Goal: Check status: Check status

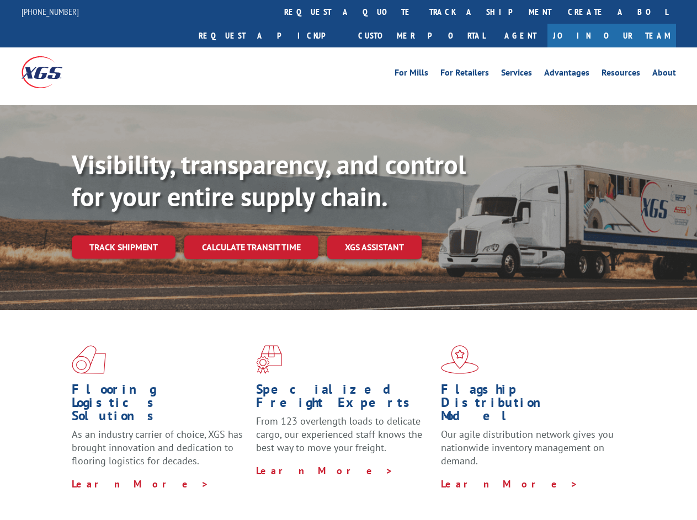
click at [348, 260] on div "Visibility, transparency, and control for your entire supply chain. Track shipm…" at bounding box center [384, 226] width 625 height 154
click at [421, 12] on link "track a shipment" at bounding box center [490, 12] width 139 height 24
click at [0, 0] on div "Track Shipment Enter your information below to track your shipment(s). Select c…" at bounding box center [0, 0] width 0 height 0
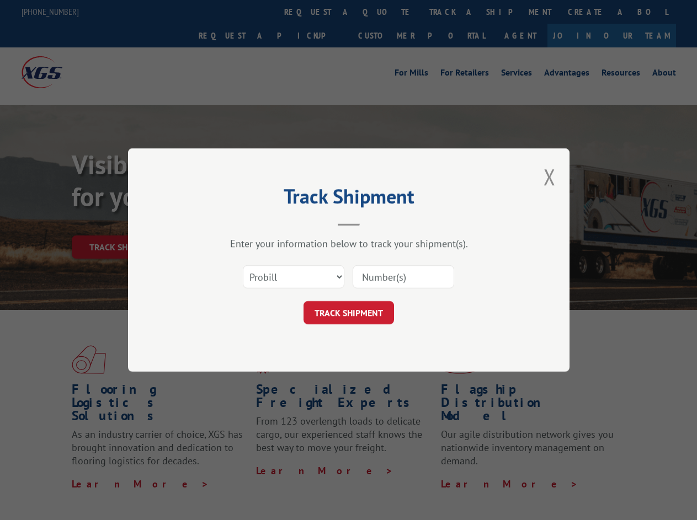
click at [454, 12] on div "Track Shipment Enter your information below to track your shipment(s). Select c…" at bounding box center [348, 260] width 697 height 520
click at [123, 223] on div "Track Shipment Enter your information below to track your shipment(s). Select c…" at bounding box center [348, 260] width 697 height 520
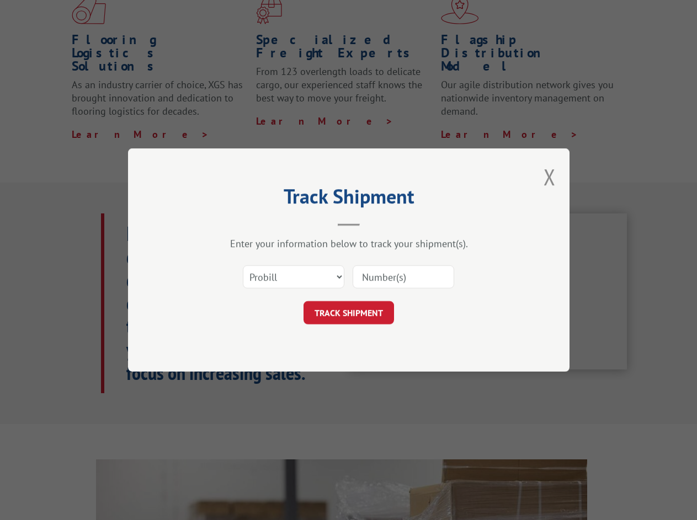
click at [251, 223] on header "Track Shipment" at bounding box center [348, 208] width 331 height 38
click at [375, 223] on header "Track Shipment" at bounding box center [348, 208] width 331 height 38
